Goal: Task Accomplishment & Management: Manage account settings

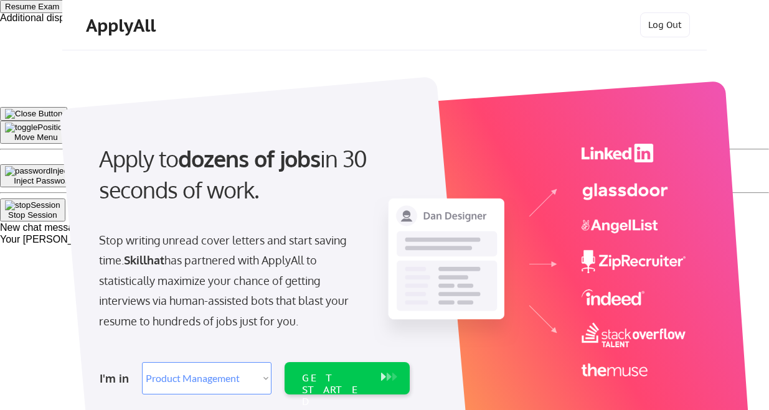
select select ""product""
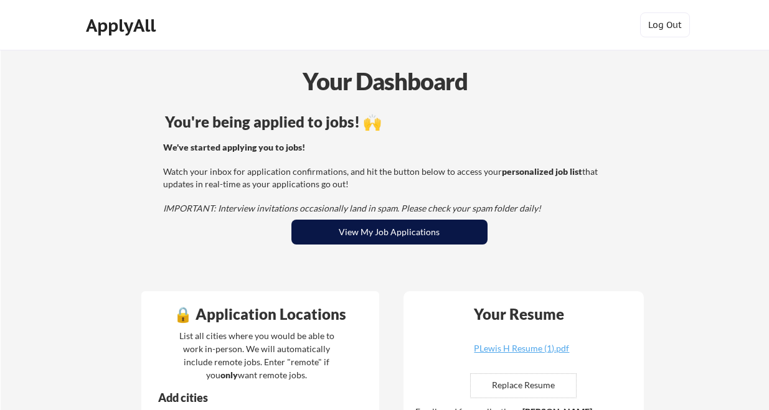
click at [349, 224] on button "View My Job Applications" at bounding box center [389, 232] width 196 height 25
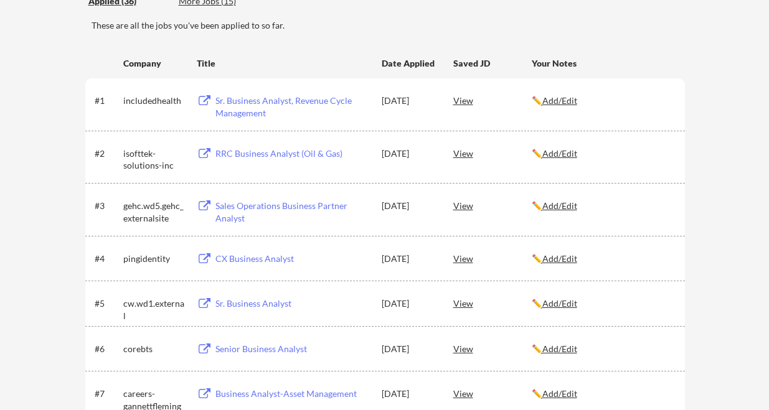
scroll to position [187, 0]
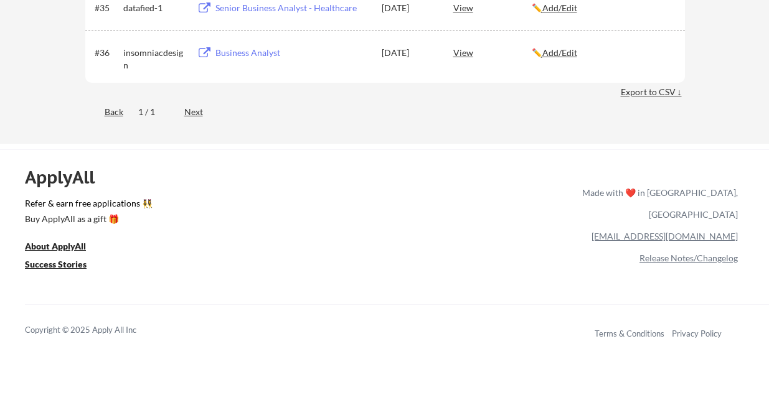
scroll to position [1992, 0]
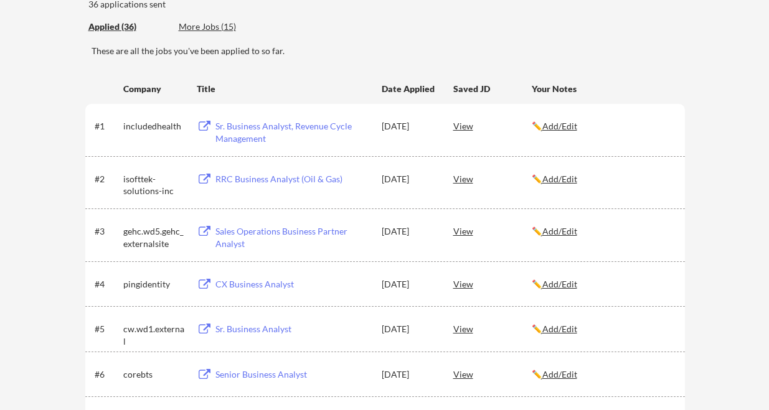
scroll to position [62, 0]
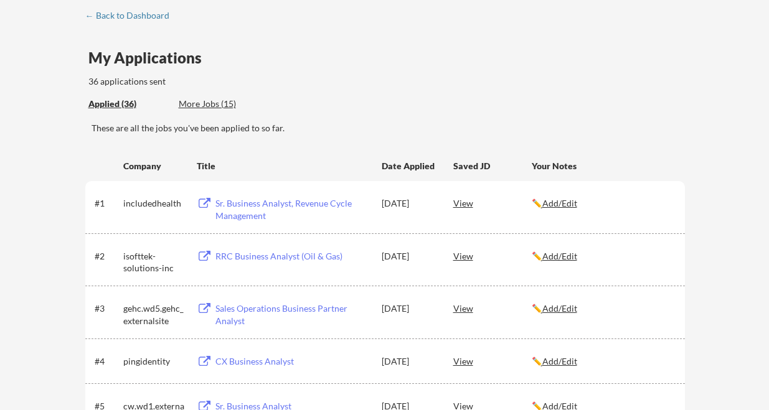
click at [227, 105] on div "More Jobs (15)" at bounding box center [225, 104] width 92 height 12
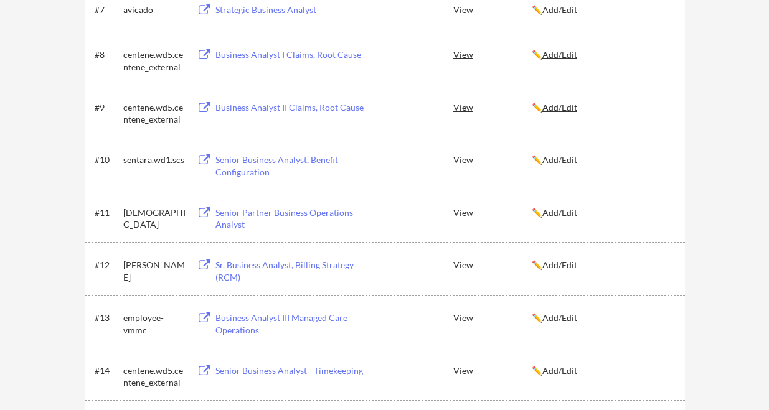
scroll to position [560, 0]
